Goal: Task Accomplishment & Management: Use online tool/utility

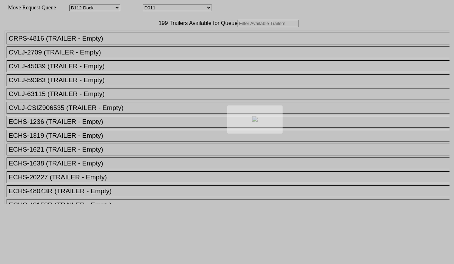
select select "121"
select select "3257"
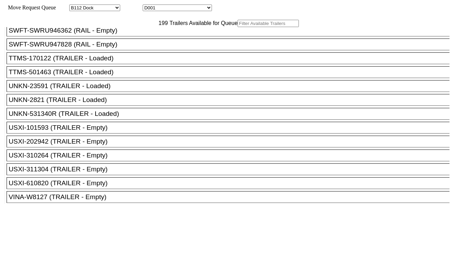
scroll to position [2657, 0]
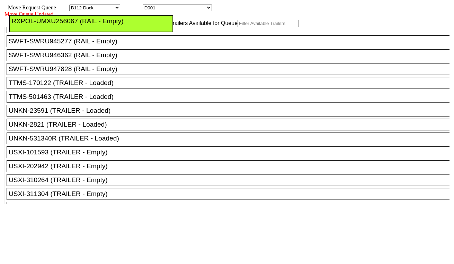
drag, startPoint x: 311, startPoint y: 78, endPoint x: 307, endPoint y: 50, distance: 28.3
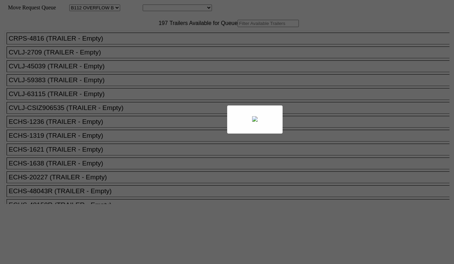
select select "119"
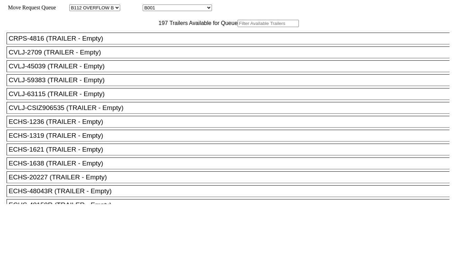
click at [238, 27] on input "text" at bounding box center [268, 23] width 61 height 7
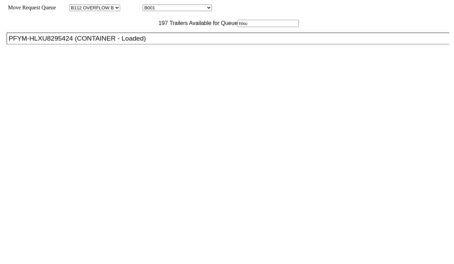
type input "hlxu"
click at [67, 42] on div "PFYM-HLXU8295424 (CONTAINER - Loaded)" at bounding box center [231, 39] width 445 height 8
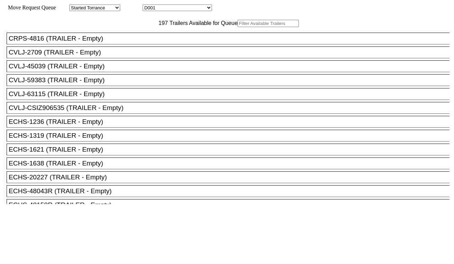
click at [238, 27] on input "text" at bounding box center [268, 23] width 61 height 7
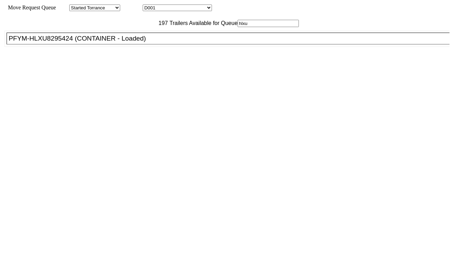
type input "hlxu"
click at [70, 42] on div "PFYM-HLXU8295424 (CONTAINER - Loaded)" at bounding box center [231, 39] width 445 height 8
